Goal: Task Accomplishment & Management: Manage account settings

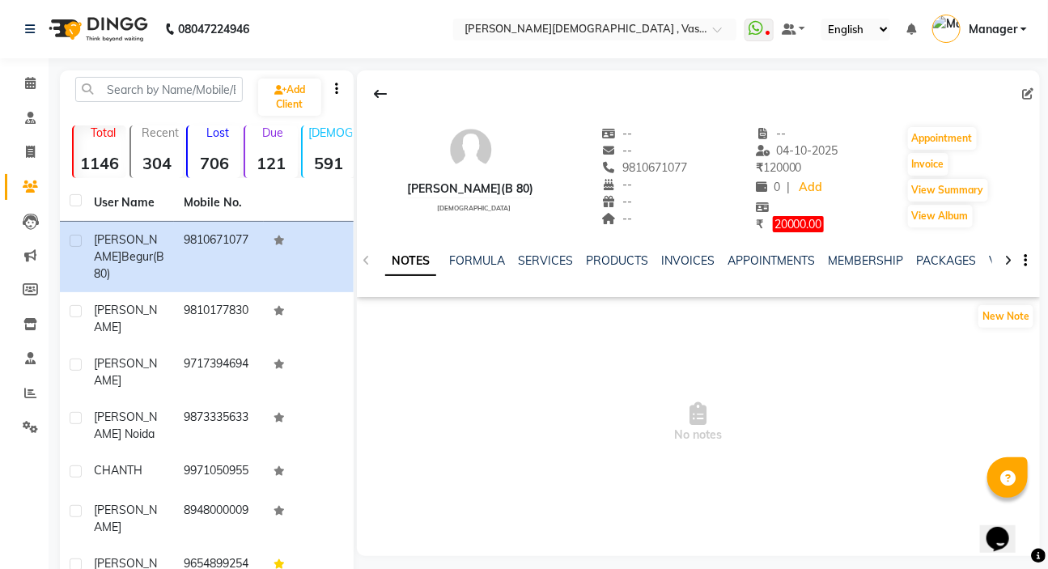
click at [1023, 32] on link "Manager" at bounding box center [979, 29] width 95 height 27
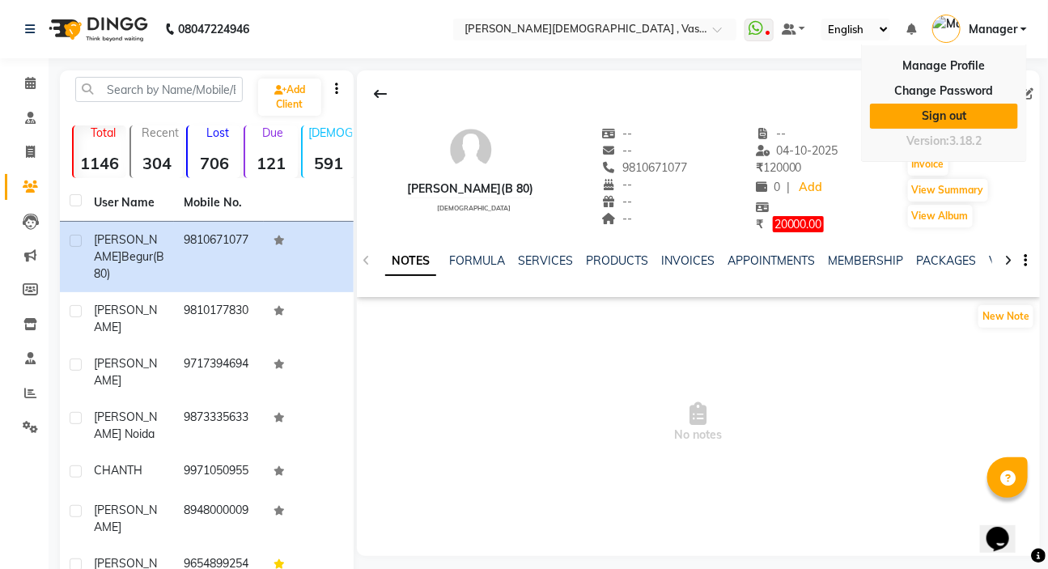
click at [948, 119] on link "Sign out" at bounding box center [944, 116] width 148 height 25
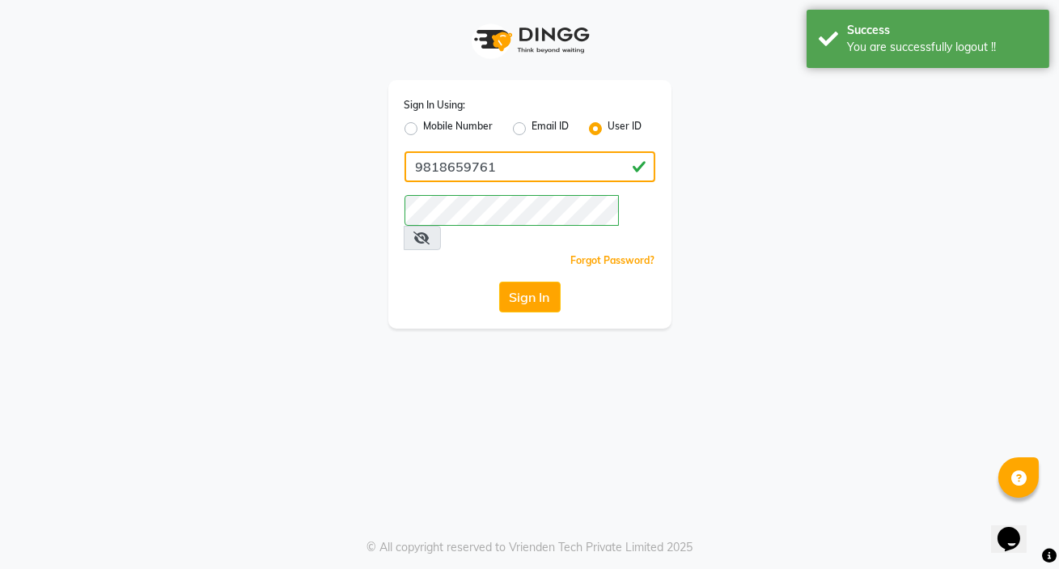
click at [510, 165] on input "9818659761" at bounding box center [530, 166] width 251 height 31
type input "981865"
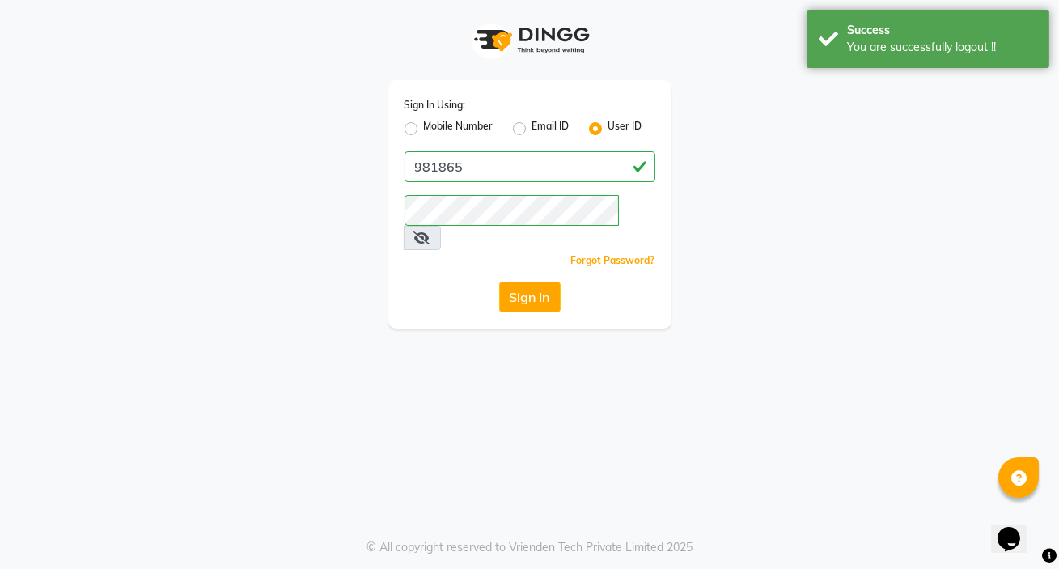
click at [424, 132] on label "Mobile Number" at bounding box center [459, 128] width 70 height 19
click at [424, 129] on input "Mobile Number" at bounding box center [429, 124] width 11 height 11
radio input "true"
radio input "false"
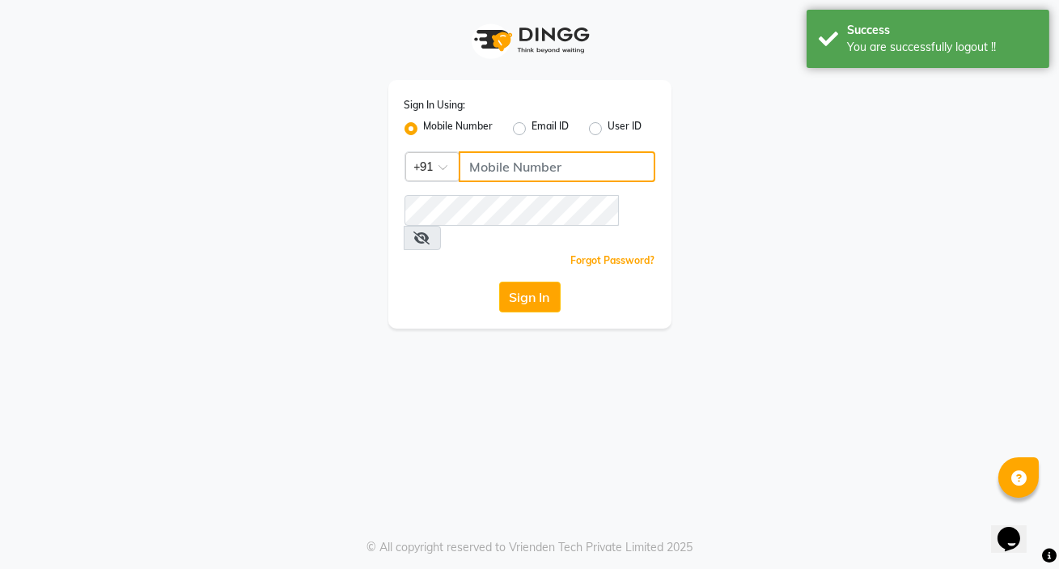
click at [548, 169] on input "Username" at bounding box center [557, 166] width 197 height 31
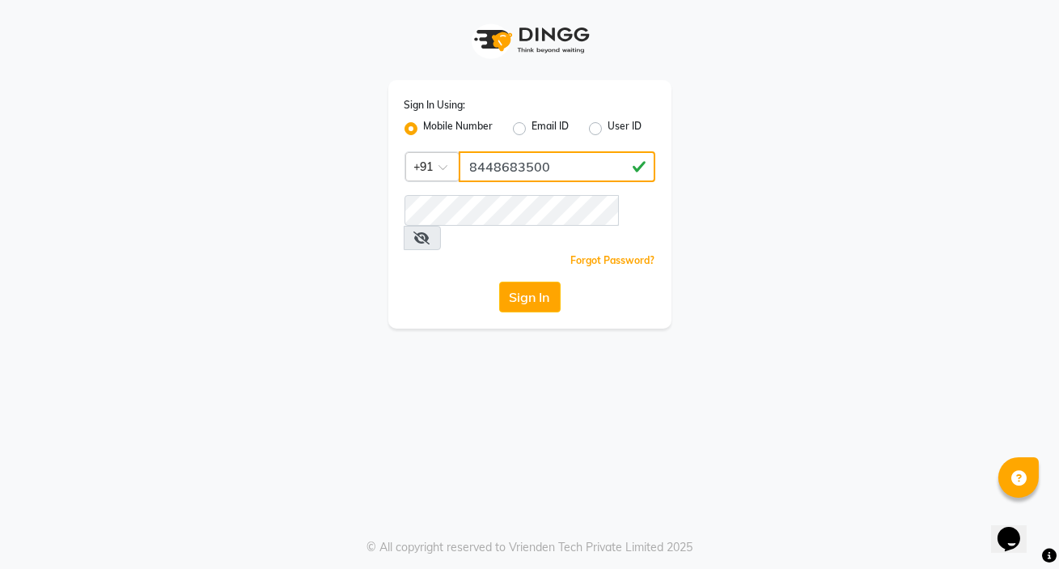
drag, startPoint x: 548, startPoint y: 168, endPoint x: 469, endPoint y: 173, distance: 78.6
click at [469, 173] on input "8448683500" at bounding box center [557, 166] width 197 height 31
type input "8448683500"
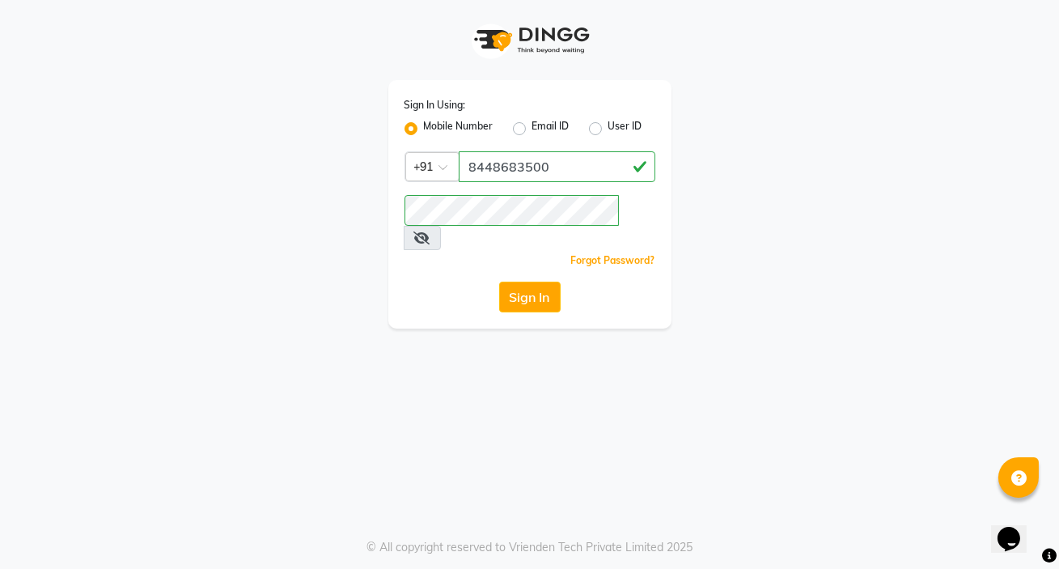
click at [430, 231] on icon at bounding box center [422, 237] width 16 height 13
click at [532, 282] on button "Sign In" at bounding box center [529, 297] width 61 height 31
